Goal: Transaction & Acquisition: Purchase product/service

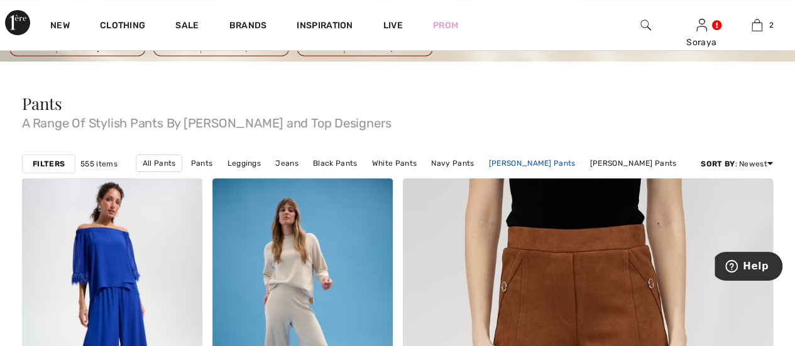
click at [542, 163] on link "[PERSON_NAME] Pants" at bounding box center [532, 163] width 99 height 16
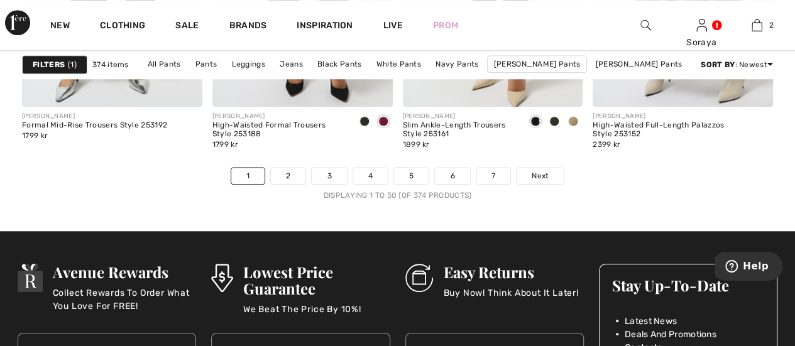
scroll to position [5279, 0]
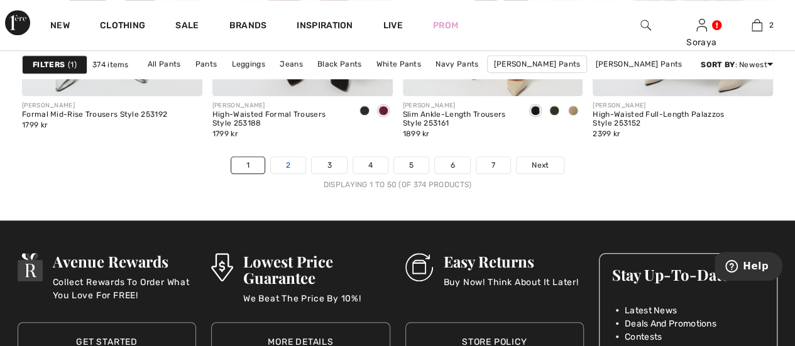
click at [292, 168] on link "2" at bounding box center [288, 165] width 35 height 16
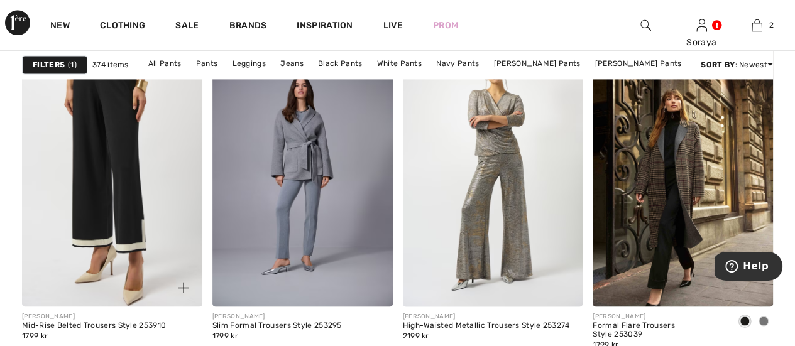
scroll to position [754, 0]
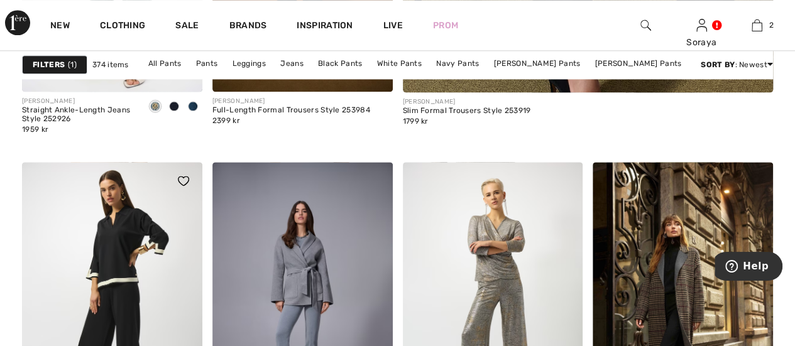
click at [185, 177] on img at bounding box center [183, 181] width 11 height 10
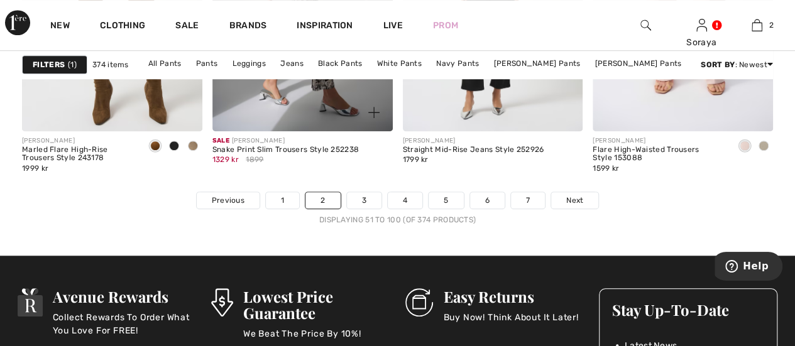
scroll to position [5216, 0]
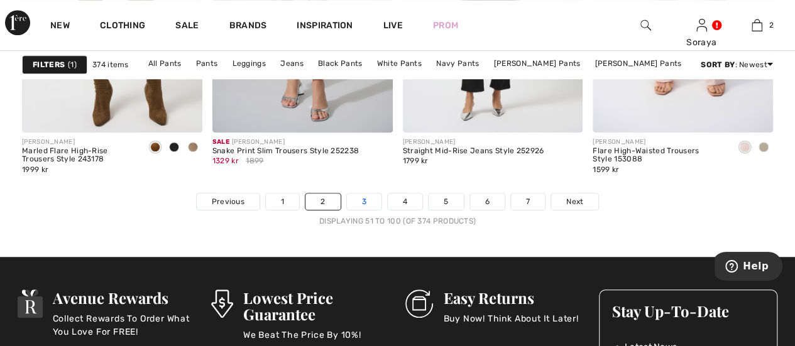
click at [361, 199] on link "3" at bounding box center [364, 202] width 35 height 16
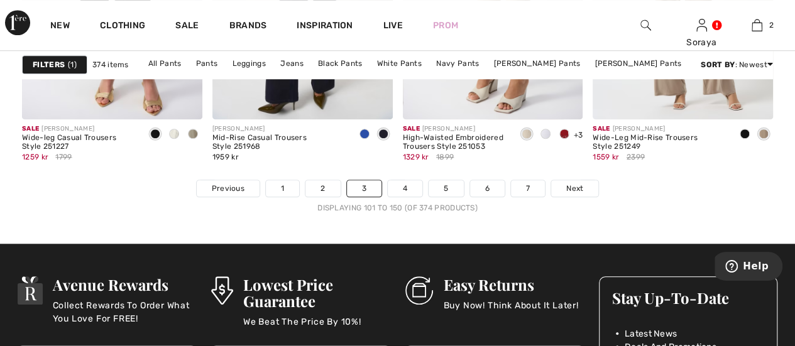
scroll to position [5216, 0]
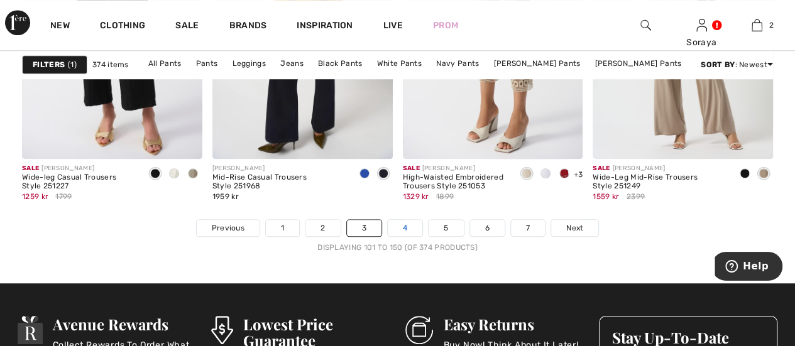
click at [407, 228] on link "4" at bounding box center [405, 228] width 35 height 16
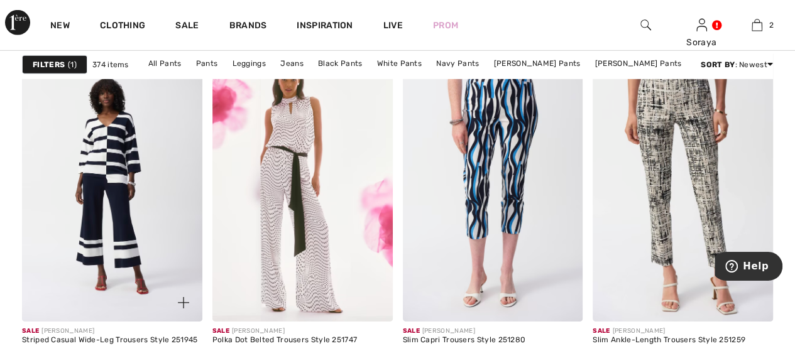
scroll to position [4336, 0]
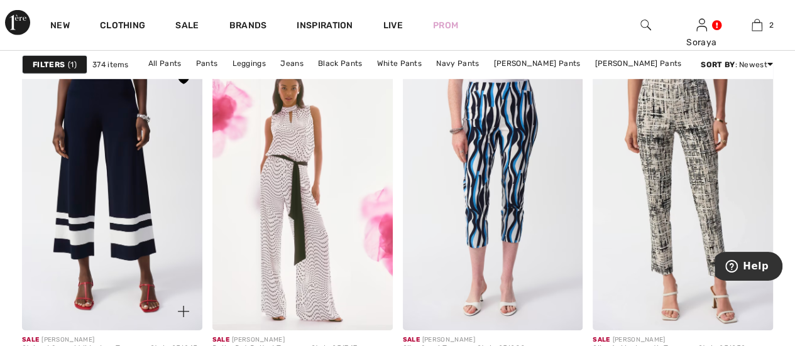
click at [101, 197] on img at bounding box center [112, 195] width 180 height 270
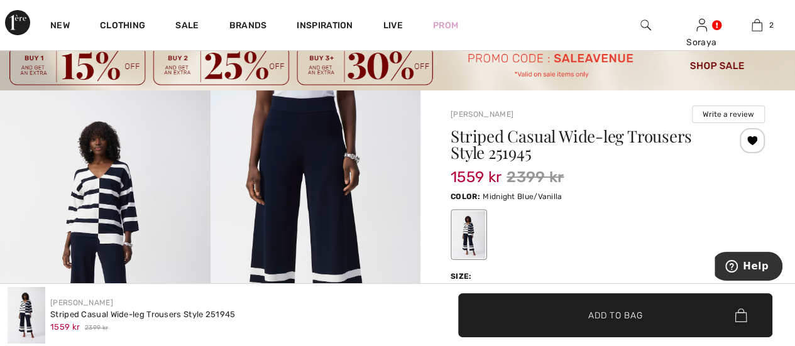
scroll to position [126, 0]
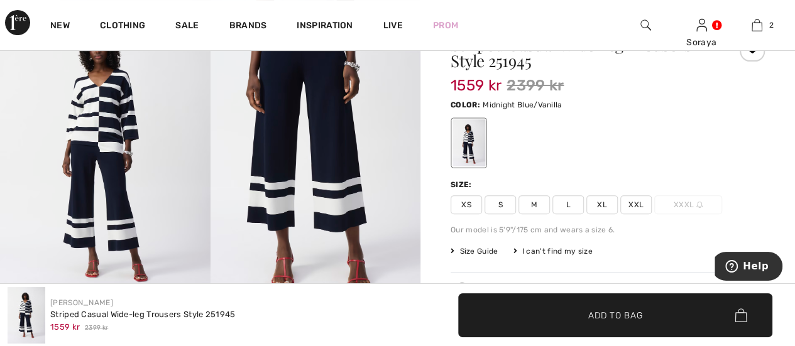
click at [537, 204] on span "M" at bounding box center [533, 204] width 31 height 19
click at [632, 313] on span "Add to Bag" at bounding box center [615, 315] width 54 height 13
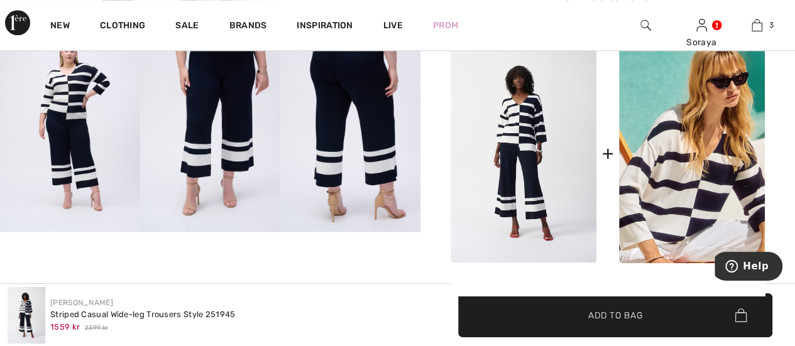
scroll to position [691, 0]
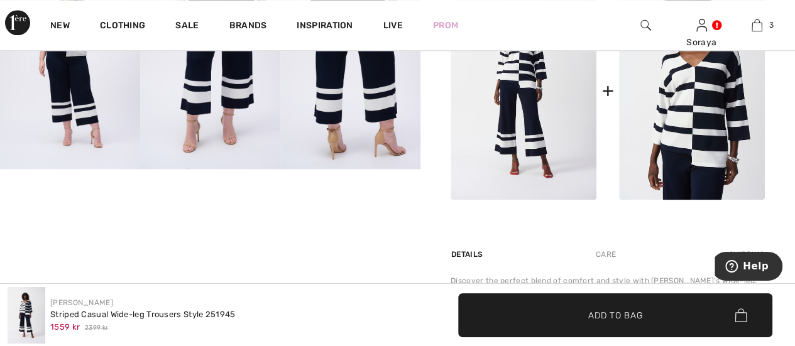
click at [708, 114] on img at bounding box center [692, 90] width 146 height 219
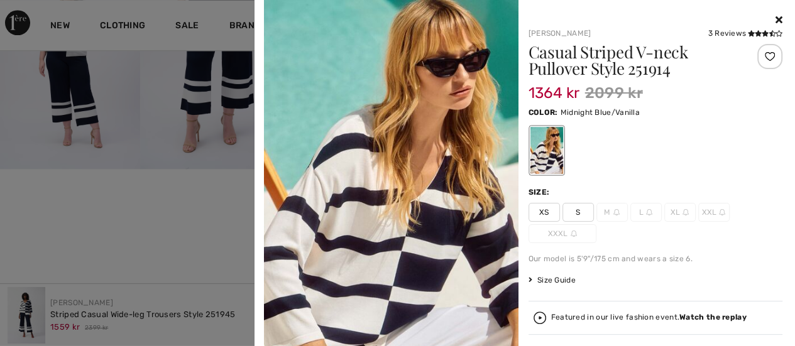
click at [613, 212] on img at bounding box center [616, 212] width 6 height 6
click at [610, 212] on div "If you'd like to be notified when a size becomes available, just select the siz…" at bounding box center [398, 220] width 440 height 226
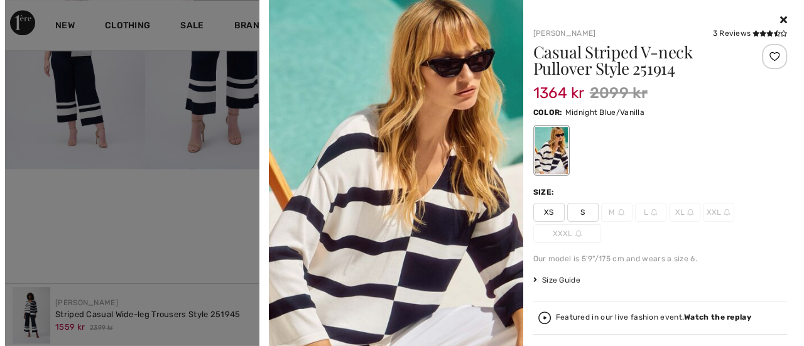
scroll to position [704, 0]
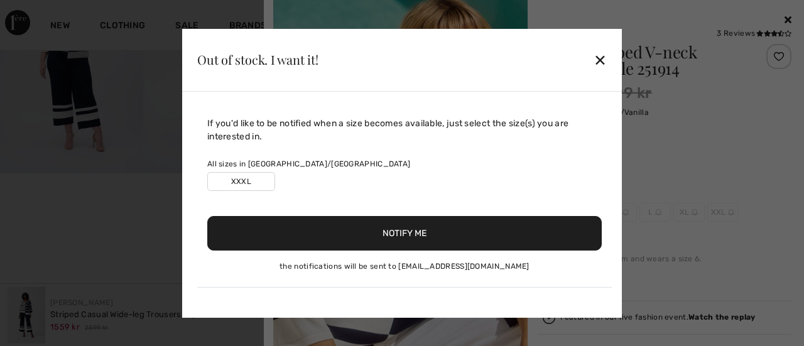
click at [256, 180] on label "XXXL" at bounding box center [241, 181] width 68 height 19
click at [598, 64] on div "✕" at bounding box center [600, 60] width 13 height 26
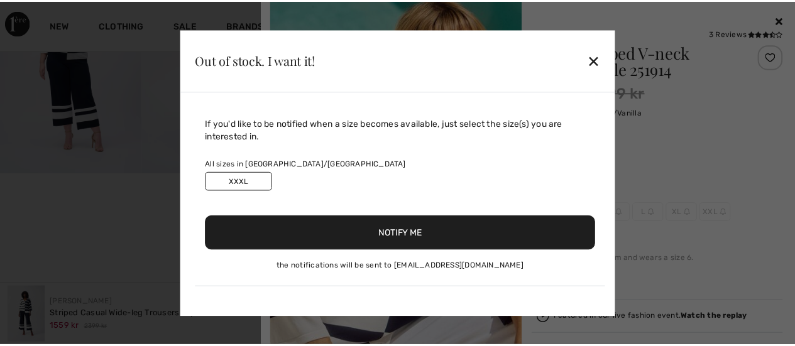
scroll to position [691, 0]
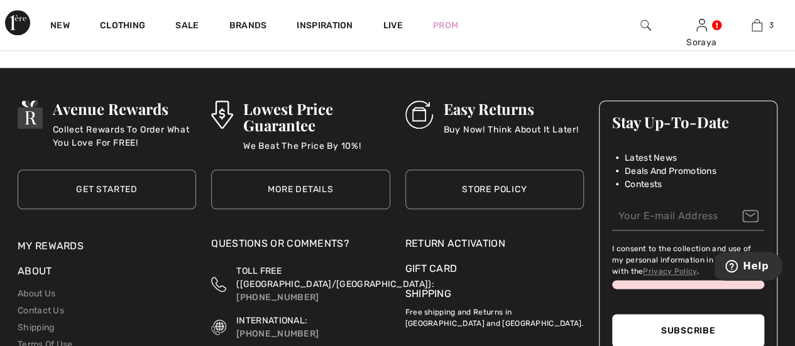
scroll to position [5243, 0]
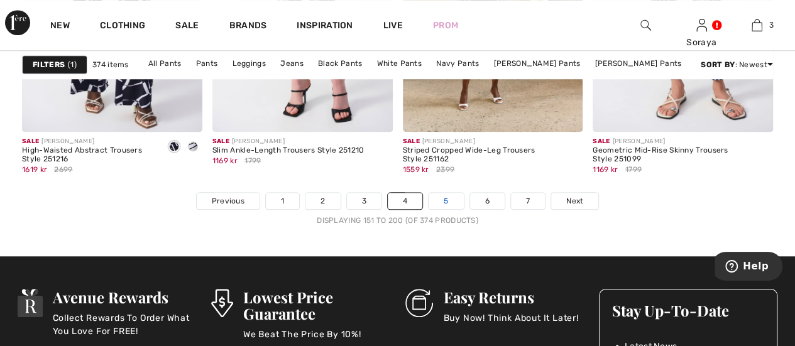
click at [446, 200] on link "5" at bounding box center [446, 201] width 35 height 16
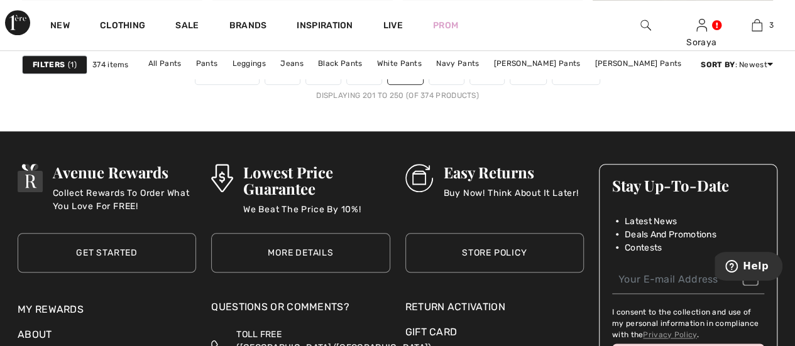
scroll to position [5216, 0]
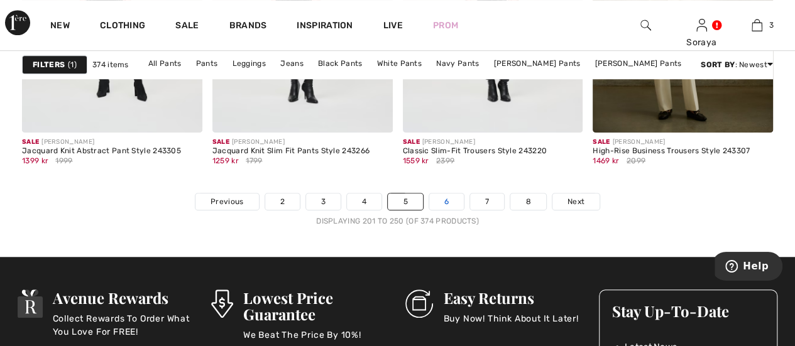
click at [447, 199] on link "6" at bounding box center [446, 202] width 35 height 16
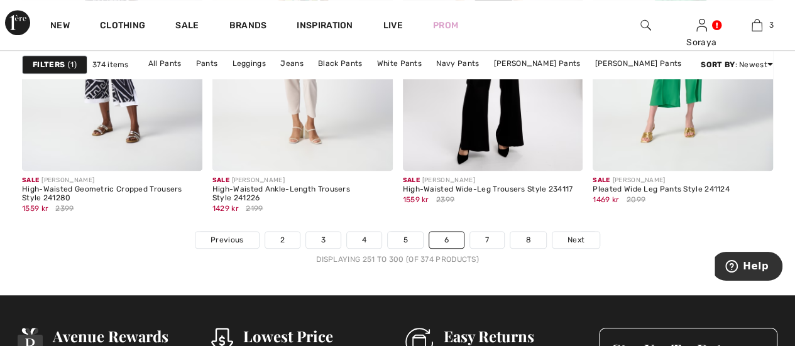
scroll to position [5198, 0]
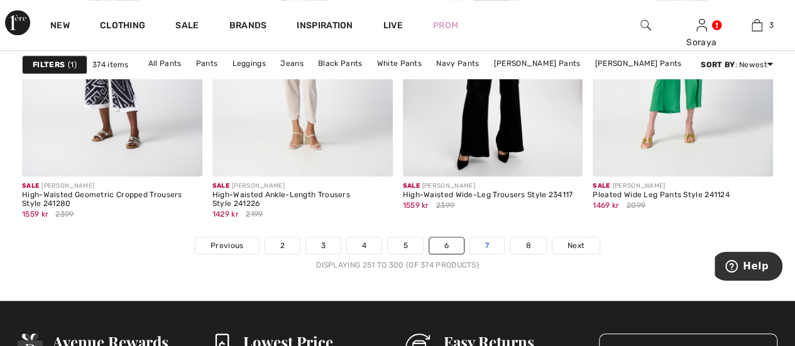
click at [488, 249] on link "7" at bounding box center [487, 246] width 34 height 16
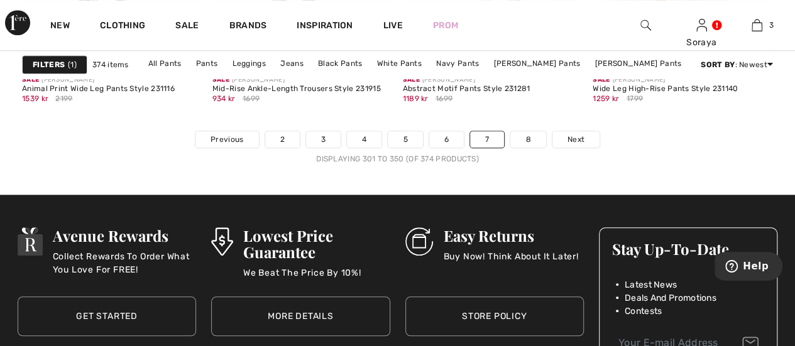
scroll to position [5279, 0]
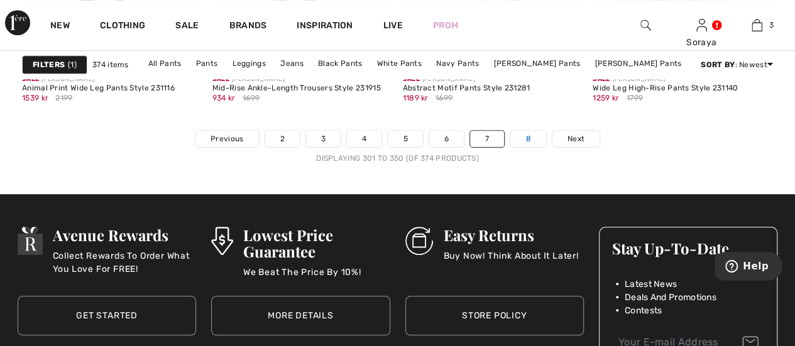
click at [534, 138] on link "8" at bounding box center [527, 139] width 35 height 16
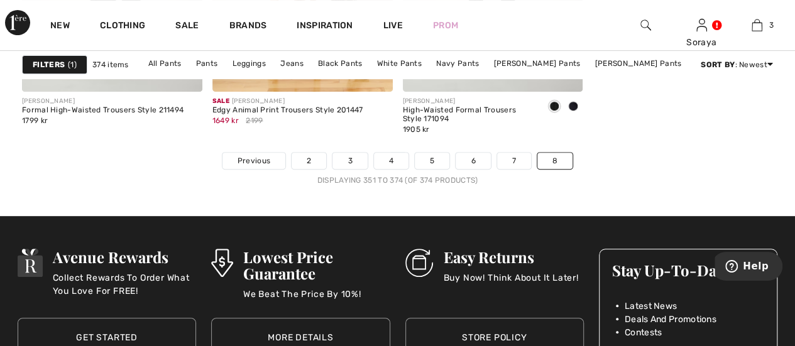
scroll to position [2577, 0]
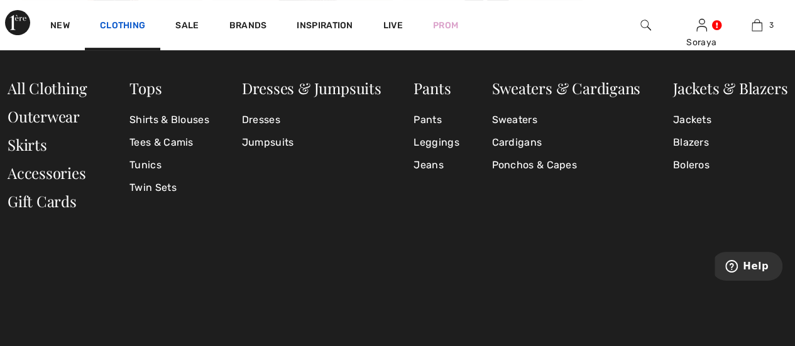
click at [129, 21] on link "Clothing" at bounding box center [122, 26] width 45 height 13
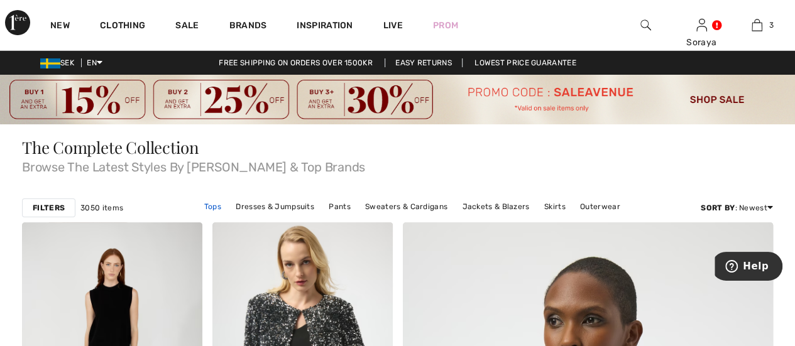
click at [218, 206] on link "Tops" at bounding box center [213, 207] width 30 height 16
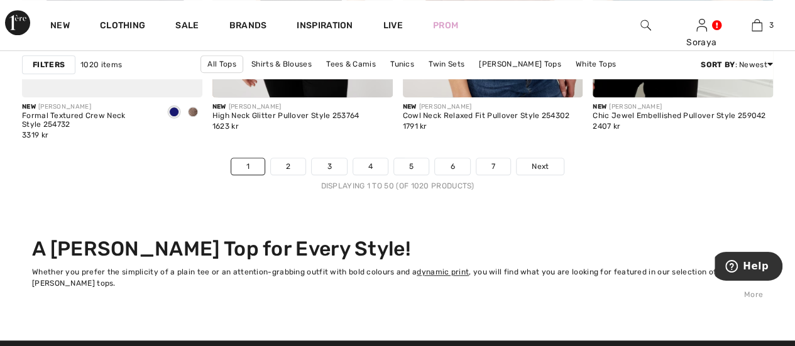
scroll to position [5216, 0]
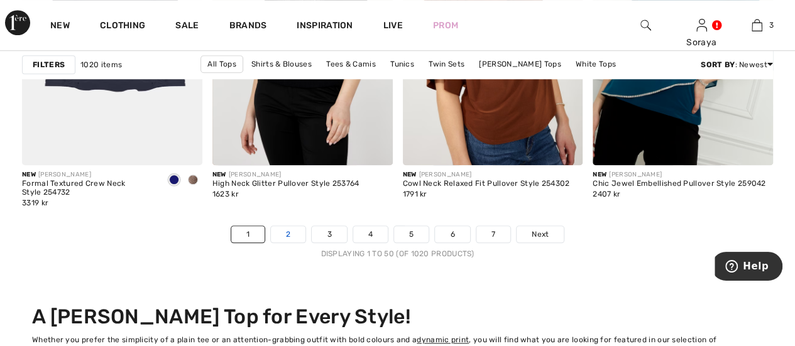
click at [290, 234] on link "2" at bounding box center [288, 234] width 35 height 16
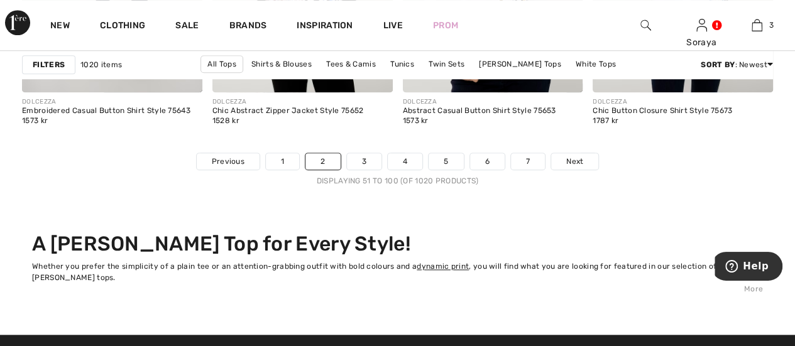
scroll to position [5279, 0]
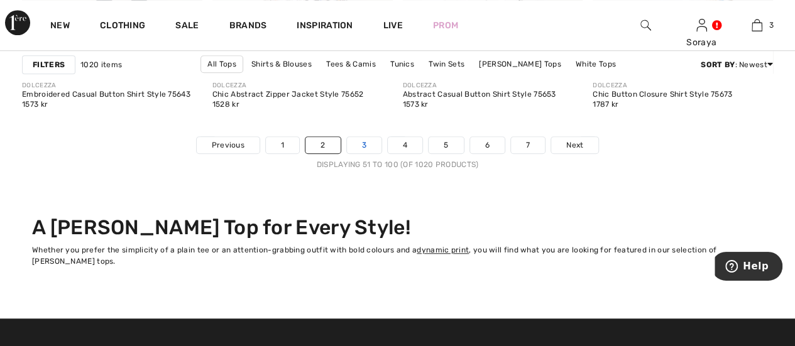
click at [368, 145] on link "3" at bounding box center [364, 145] width 35 height 16
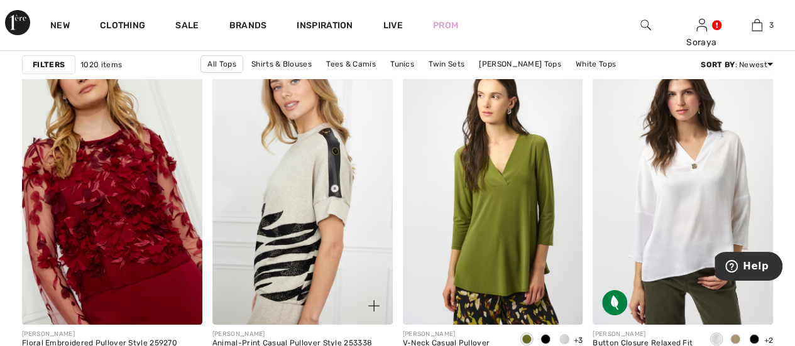
scroll to position [4713, 0]
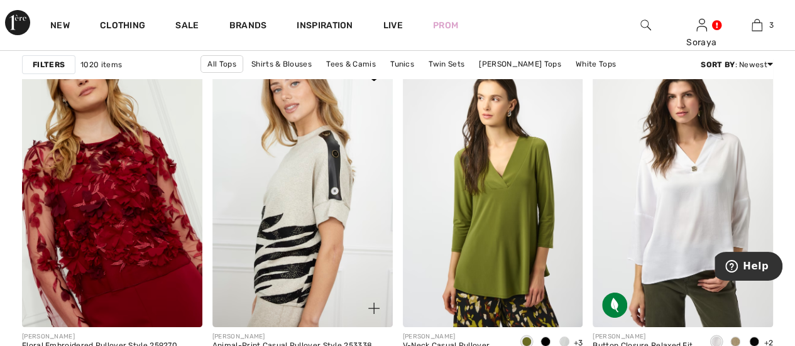
click at [275, 199] on img at bounding box center [302, 192] width 180 height 270
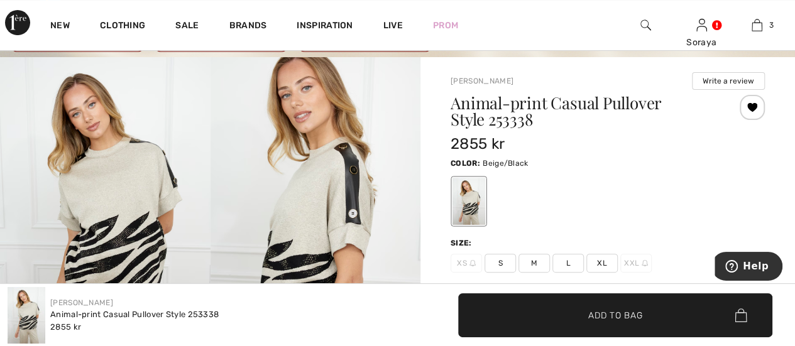
scroll to position [63, 0]
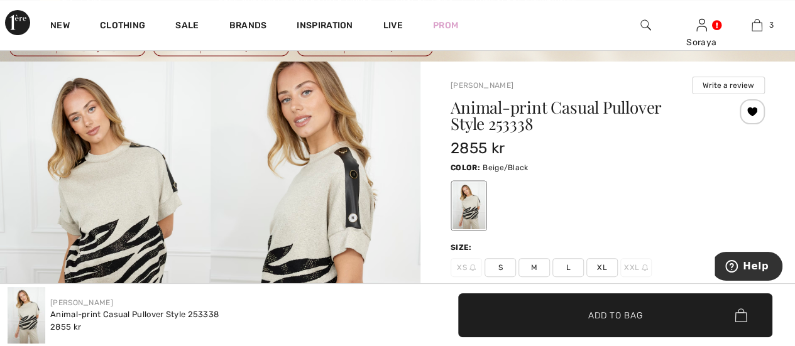
click at [539, 266] on span "M" at bounding box center [533, 267] width 31 height 19
click at [632, 315] on span "Add to Bag" at bounding box center [615, 315] width 54 height 13
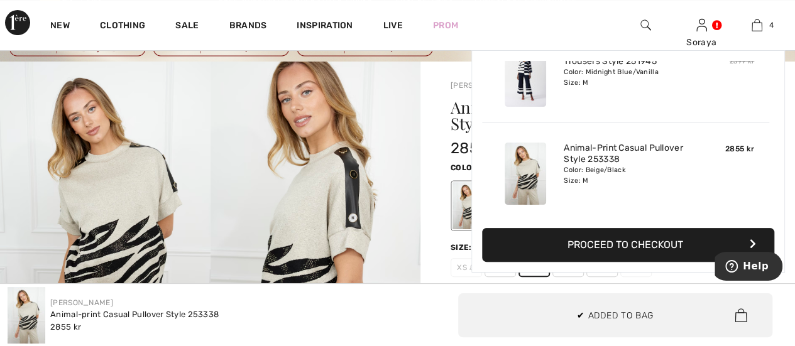
scroll to position [234, 0]
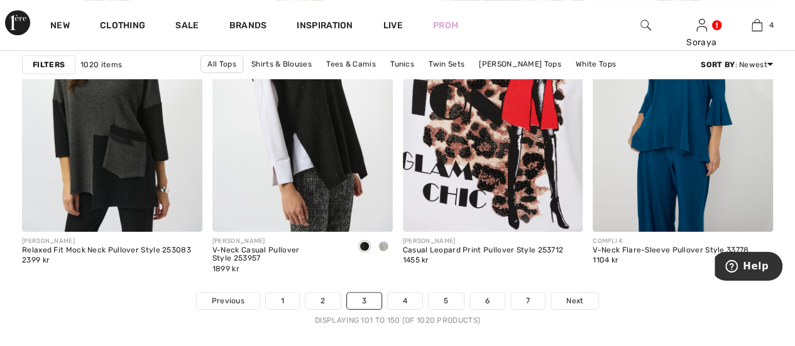
scroll to position [5126, 0]
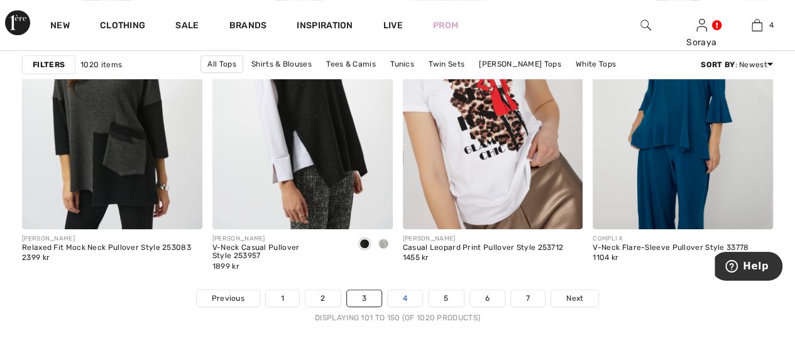
click at [415, 300] on link "4" at bounding box center [405, 298] width 35 height 16
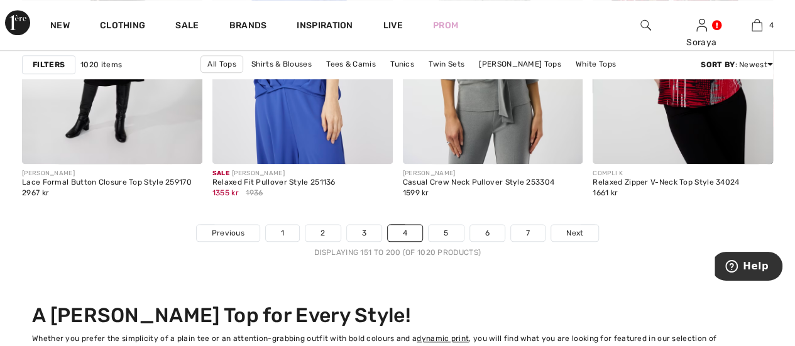
scroll to position [5279, 0]
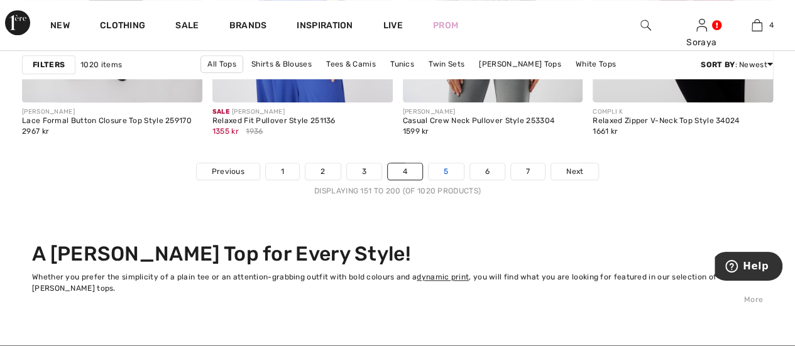
click at [456, 168] on link "5" at bounding box center [446, 171] width 35 height 16
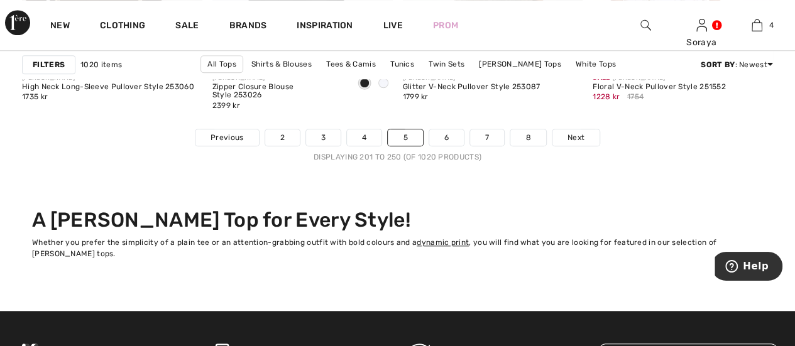
scroll to position [5153, 0]
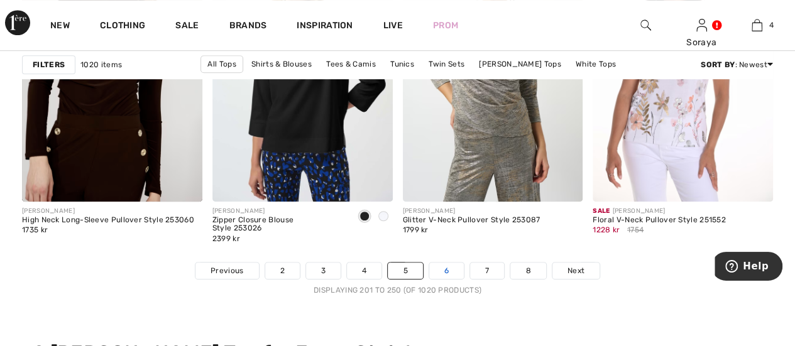
click at [450, 271] on link "6" at bounding box center [446, 271] width 35 height 16
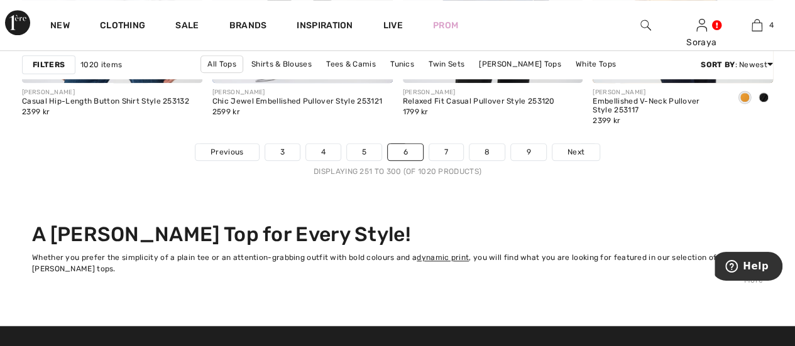
scroll to position [5279, 0]
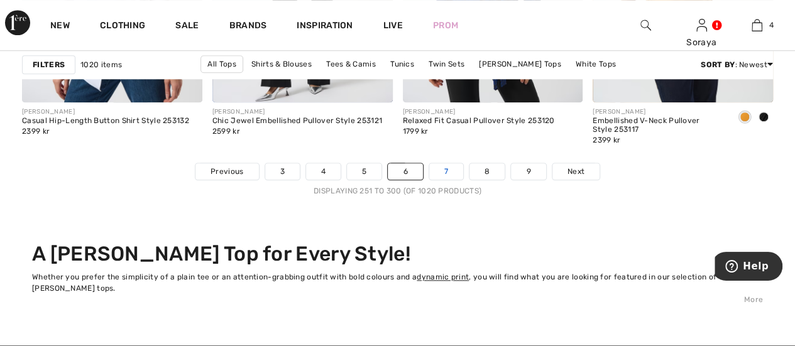
click at [442, 172] on link "7" at bounding box center [446, 171] width 34 height 16
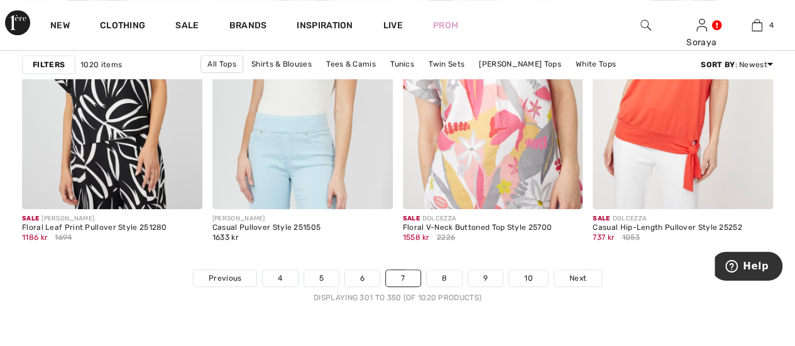
scroll to position [5216, 0]
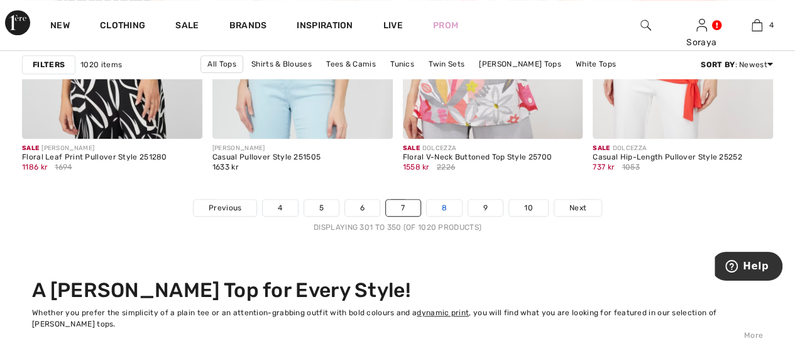
click at [446, 206] on link "8" at bounding box center [444, 208] width 35 height 16
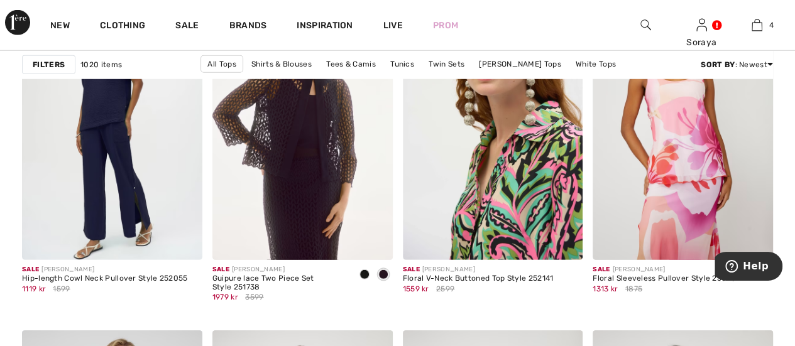
scroll to position [1822, 0]
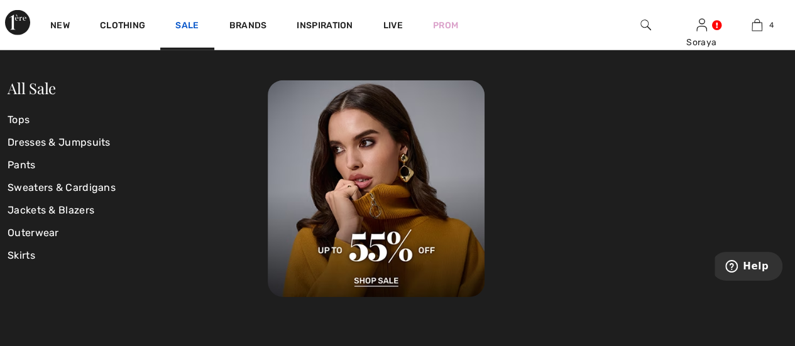
click at [186, 22] on link "Sale" at bounding box center [186, 26] width 23 height 13
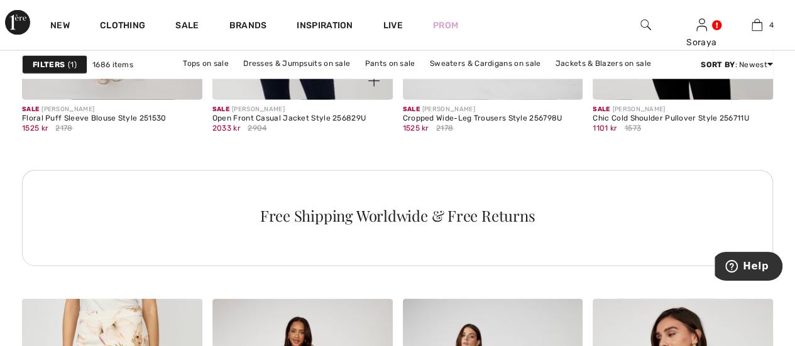
scroll to position [1131, 0]
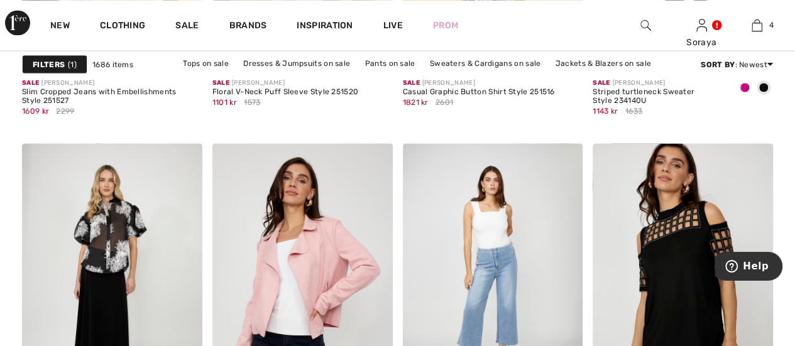
click at [44, 67] on strong "Filters" at bounding box center [49, 64] width 32 height 11
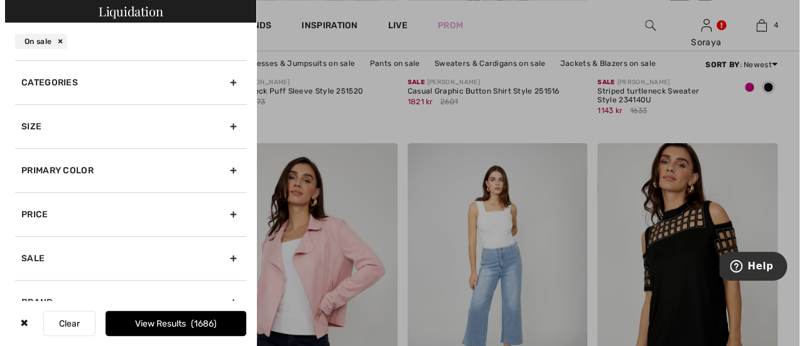
scroll to position [1139, 0]
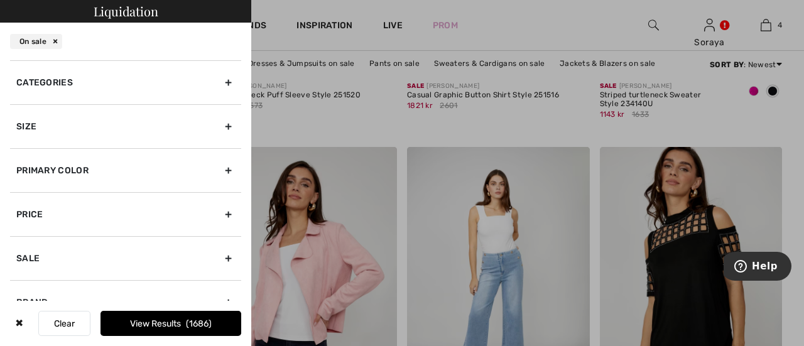
click at [120, 83] on div "Categories" at bounding box center [125, 82] width 231 height 44
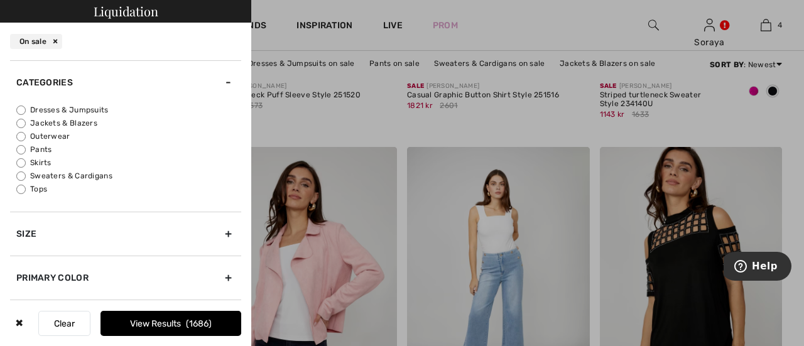
click at [19, 191] on input "Tops" at bounding box center [20, 189] width 9 height 9
radio input "true"
click at [573, 18] on div at bounding box center [402, 173] width 804 height 346
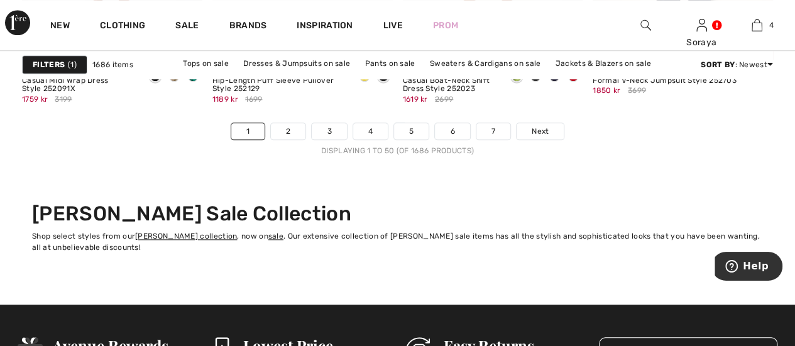
scroll to position [5216, 0]
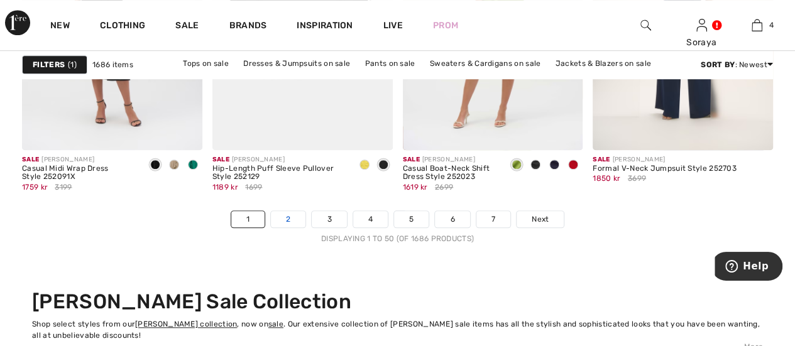
click at [300, 212] on link "2" at bounding box center [288, 219] width 35 height 16
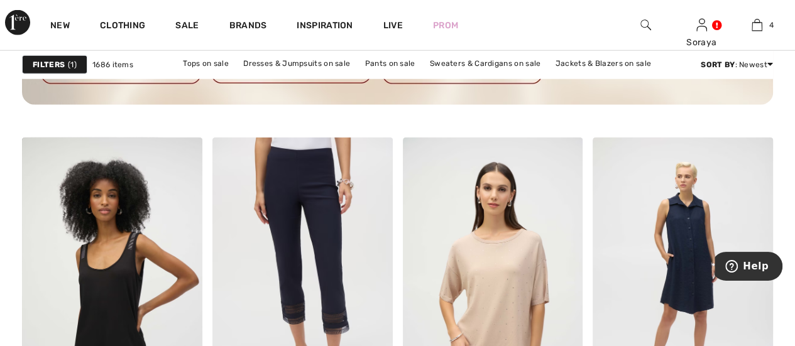
scroll to position [1822, 0]
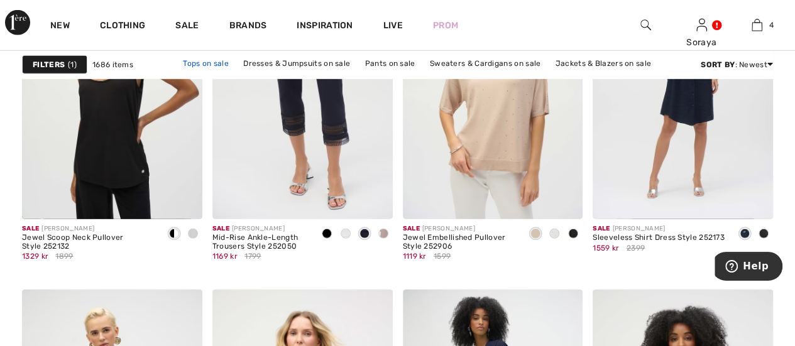
click at [211, 63] on link "Tops on sale" at bounding box center [206, 63] width 58 height 16
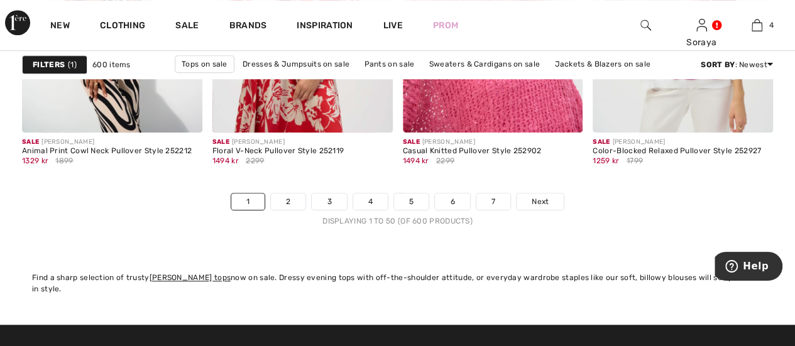
scroll to position [5279, 0]
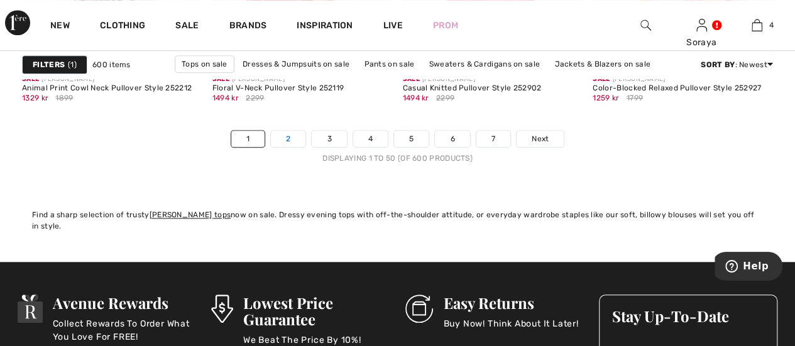
click at [294, 136] on link "2" at bounding box center [288, 139] width 35 height 16
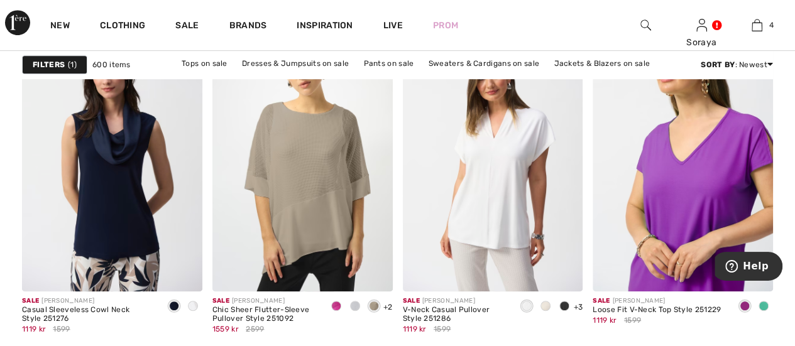
scroll to position [5216, 0]
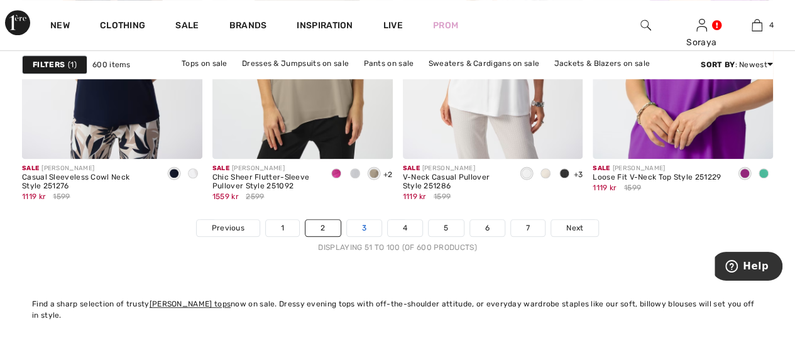
click at [359, 221] on link "3" at bounding box center [364, 228] width 35 height 16
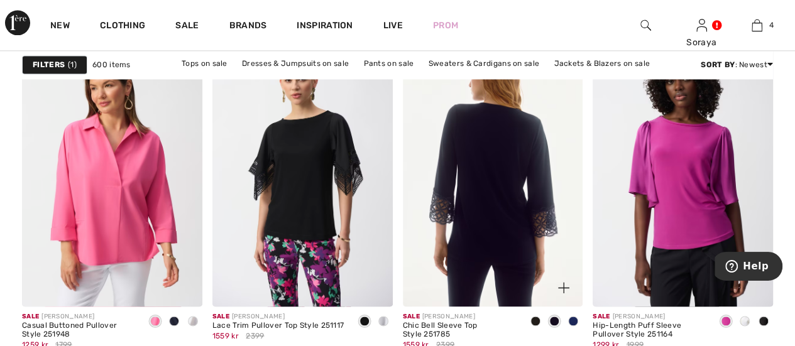
scroll to position [817, 0]
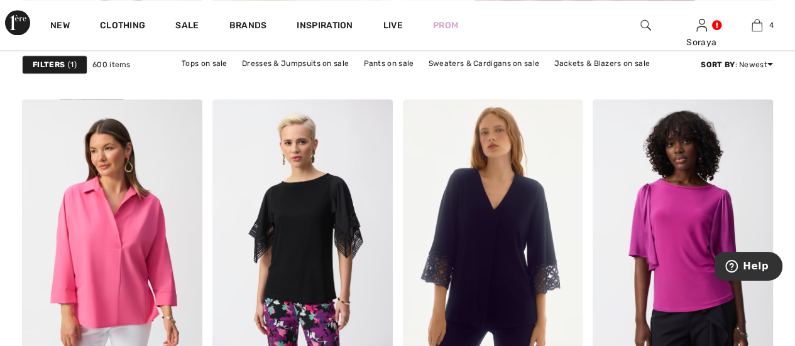
click at [52, 65] on strong "Filters" at bounding box center [49, 64] width 32 height 11
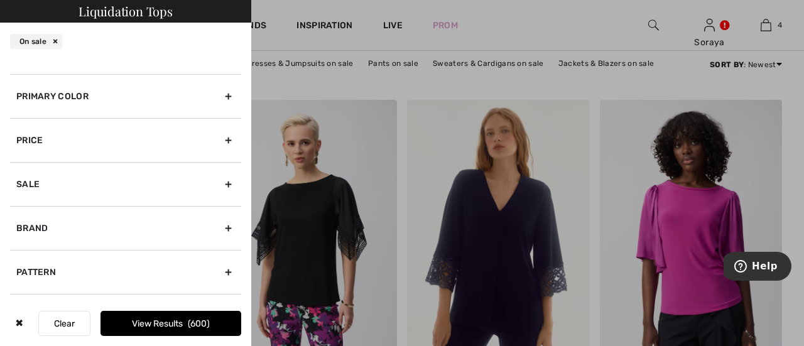
scroll to position [0, 0]
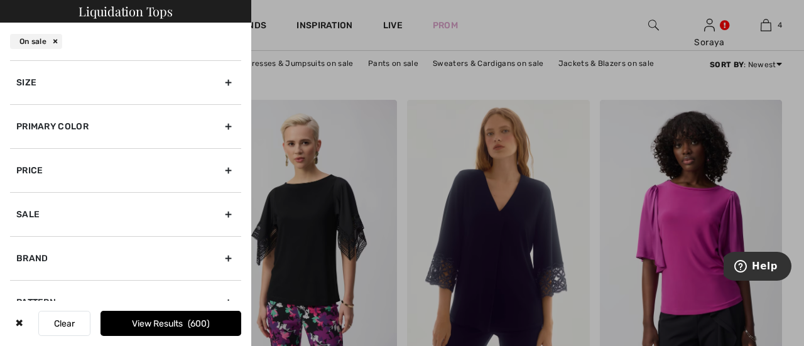
click at [131, 121] on div "Primary Color" at bounding box center [125, 126] width 231 height 44
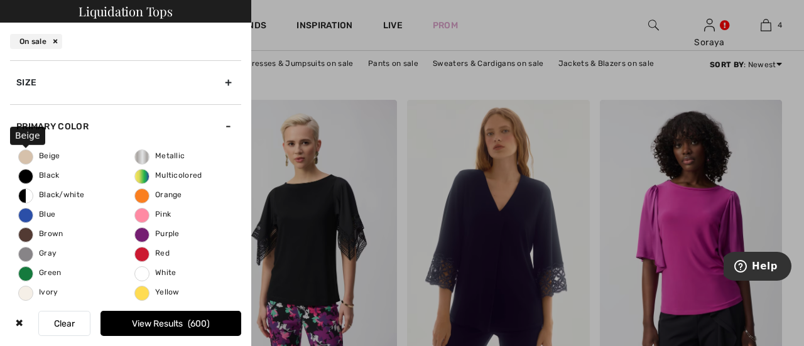
click at [31, 154] on span "Beige" at bounding box center [39, 155] width 41 height 9
click at [0, 0] on input "Beige" at bounding box center [0, 0] width 0 height 0
click at [160, 327] on button "View Results 63" at bounding box center [171, 323] width 141 height 25
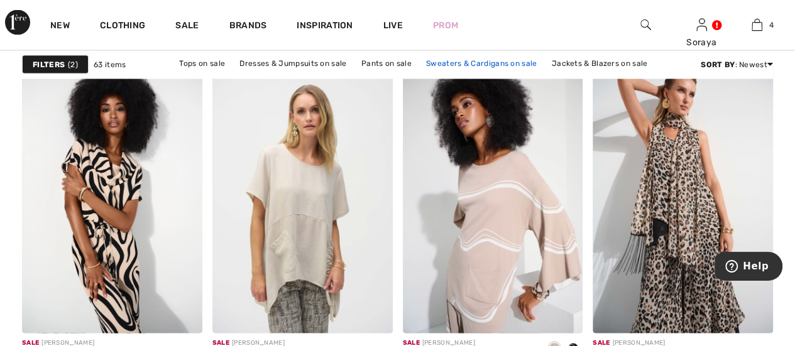
scroll to position [1320, 0]
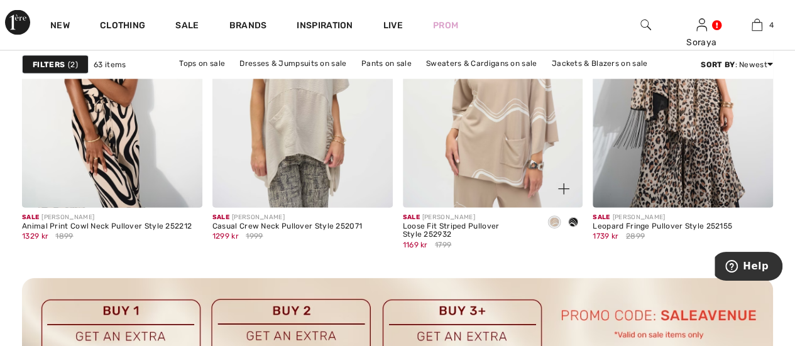
click at [488, 120] on img at bounding box center [493, 72] width 180 height 270
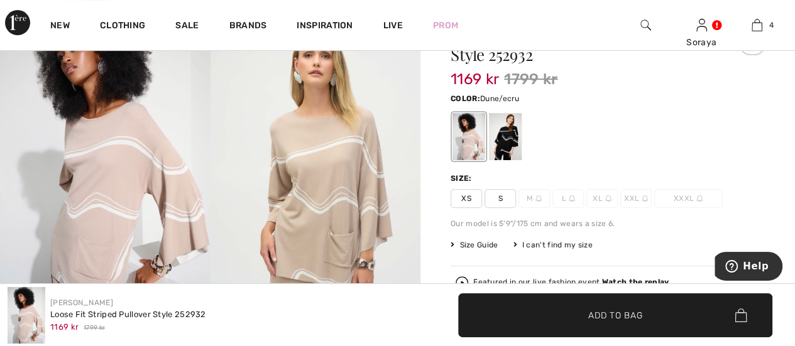
click at [538, 200] on img at bounding box center [538, 198] width 6 height 6
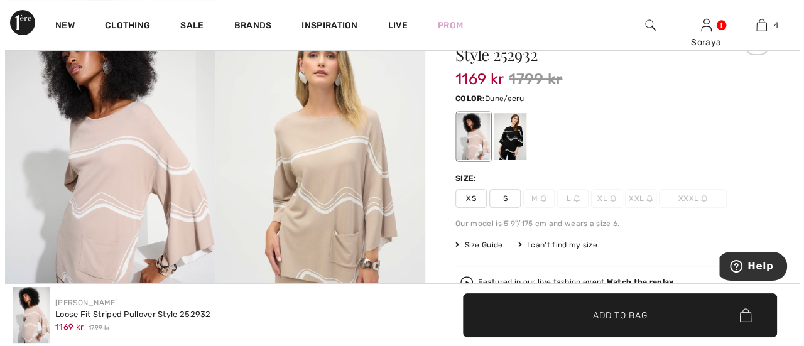
scroll to position [126, 0]
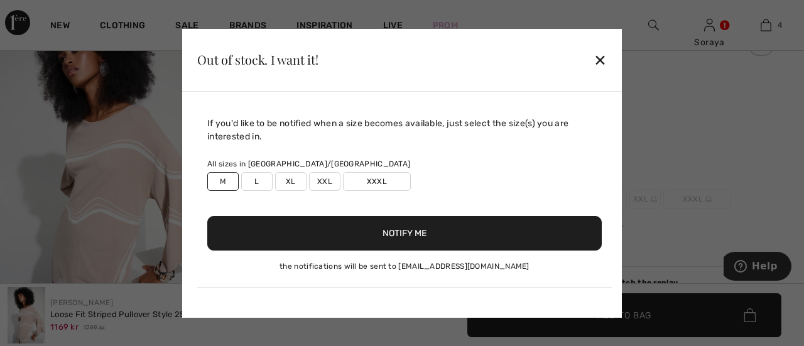
click at [262, 189] on label "L" at bounding box center [256, 181] width 31 height 19
click at [393, 236] on button "Notify Me" at bounding box center [404, 233] width 395 height 35
click at [600, 60] on div "✕" at bounding box center [600, 60] width 13 height 26
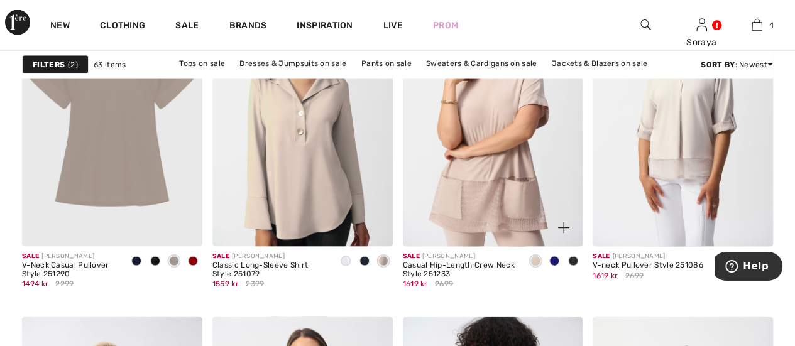
scroll to position [3582, 0]
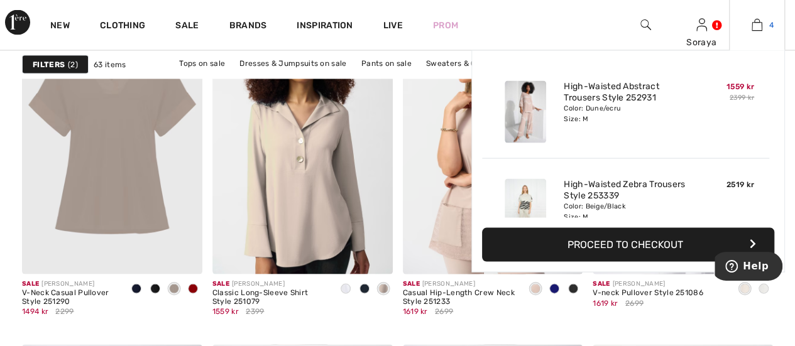
click at [764, 23] on link "4" at bounding box center [757, 25] width 55 height 15
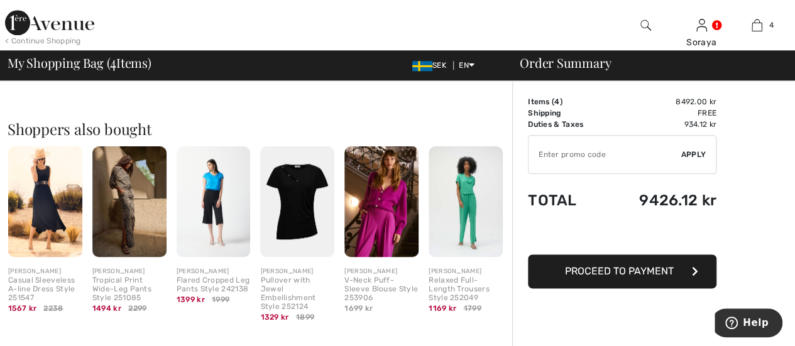
scroll to position [880, 0]
